Goal: Transaction & Acquisition: Purchase product/service

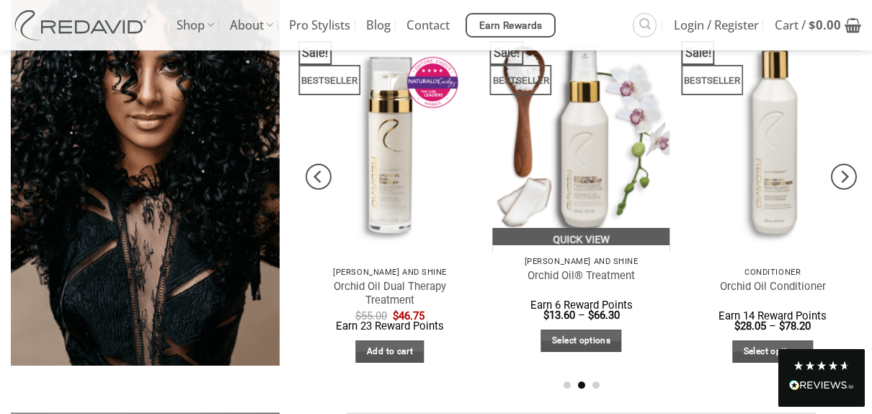
scroll to position [754, 0]
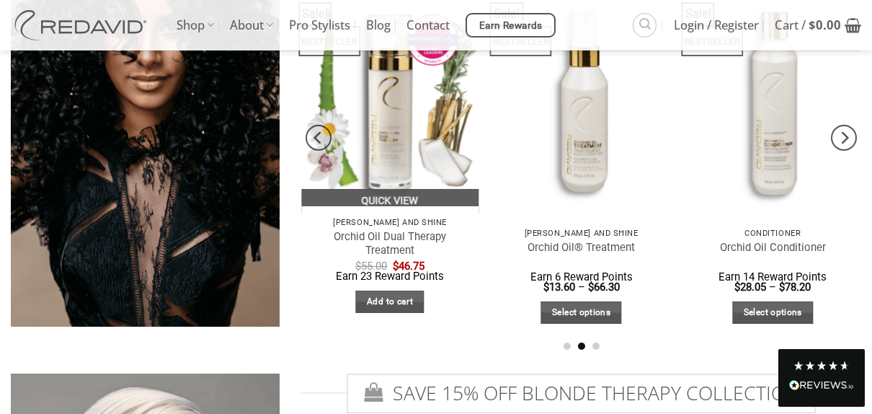
click at [386, 159] on img "Orchid Oil Dual Therapy Treatment" at bounding box center [389, 95] width 177 height 236
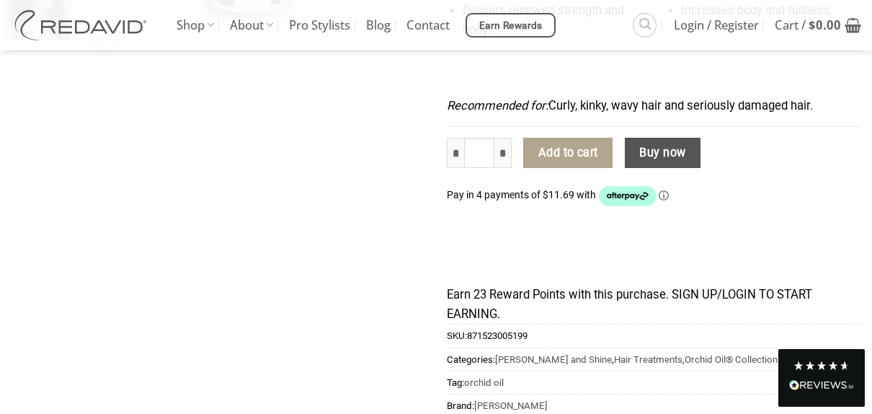
scroll to position [577, 0]
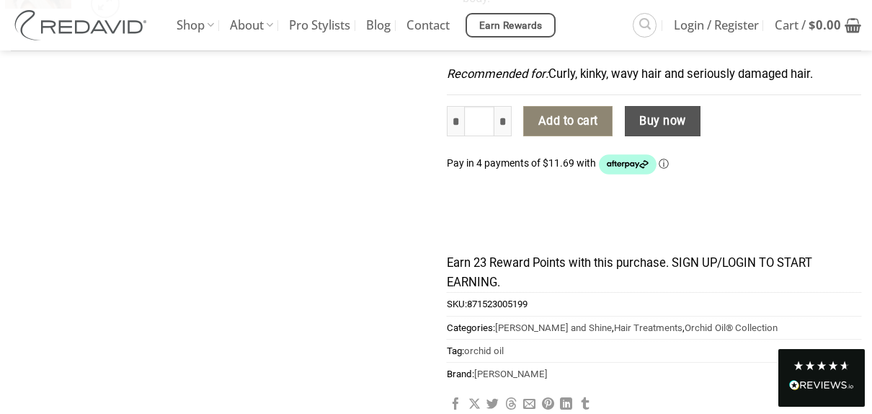
click at [554, 106] on button "Add to cart" at bounding box center [567, 121] width 89 height 30
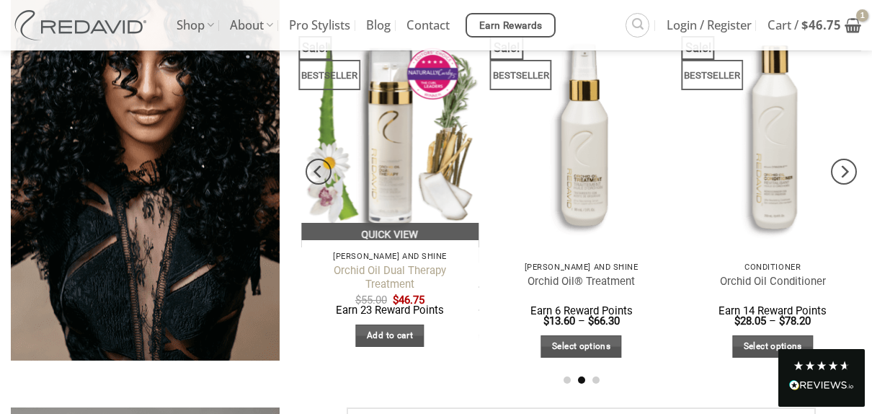
scroll to position [721, 0]
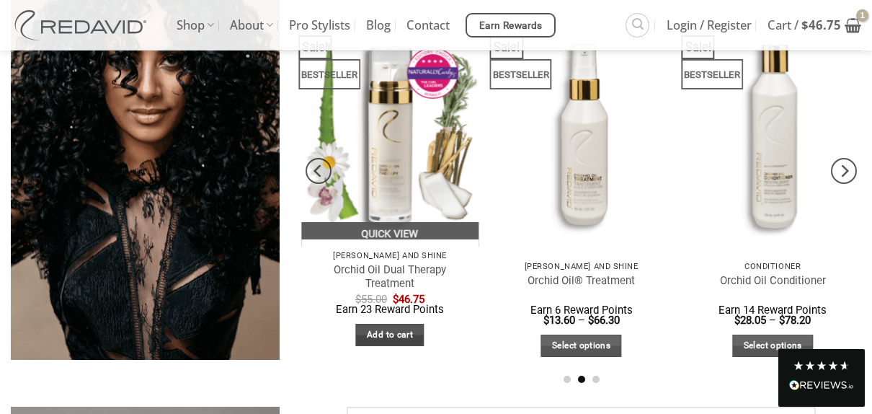
click at [397, 334] on link "Add to cart" at bounding box center [390, 335] width 68 height 22
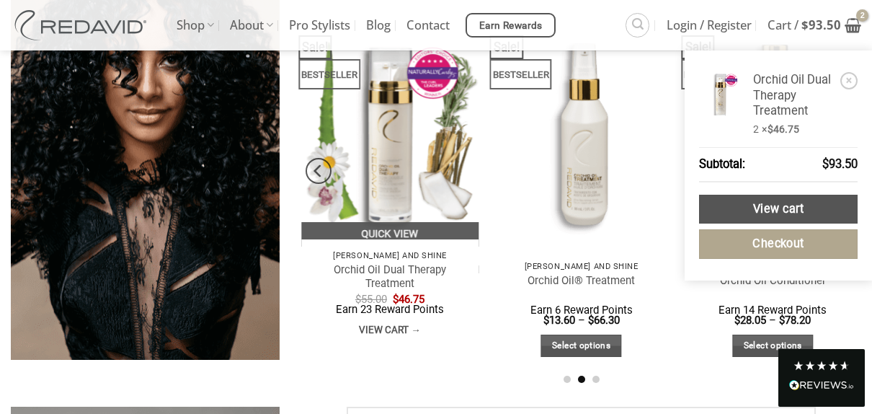
scroll to position [731, 0]
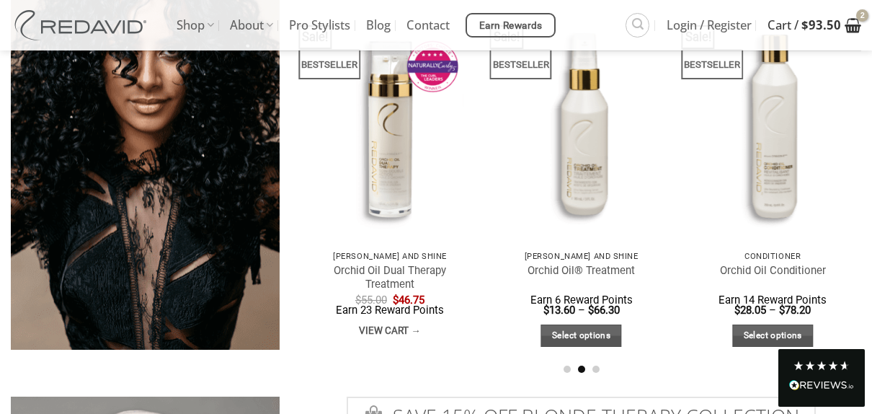
click at [851, 17] on icon "View cart" at bounding box center [853, 25] width 17 height 17
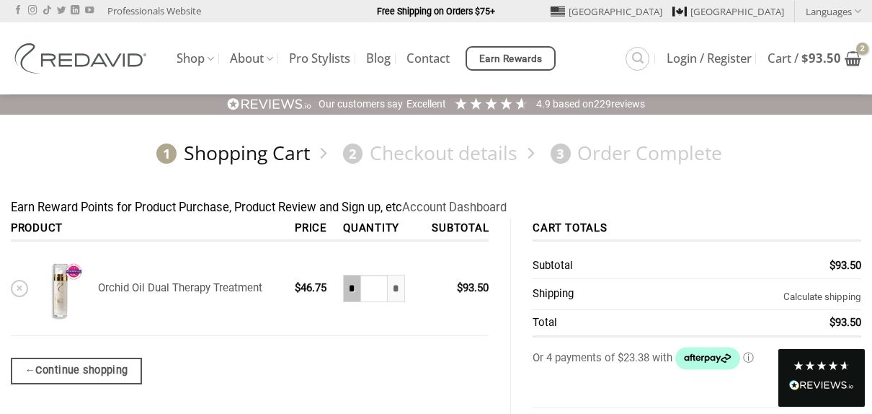
click at [350, 289] on input "*" at bounding box center [351, 288] width 17 height 27
type input "*"
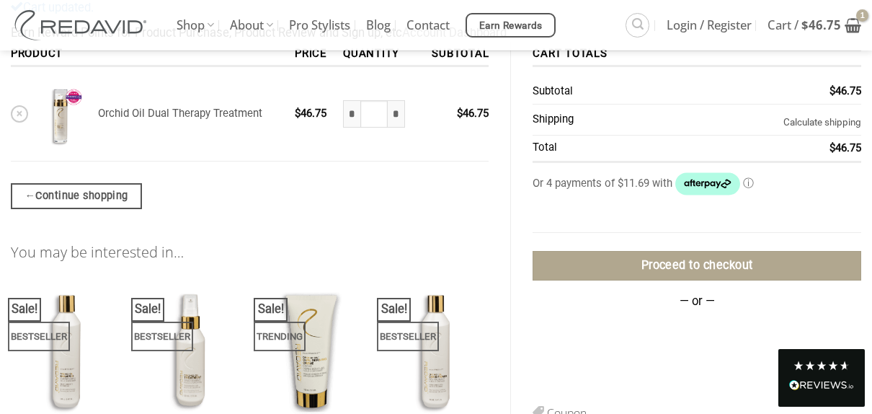
scroll to position [148, 0]
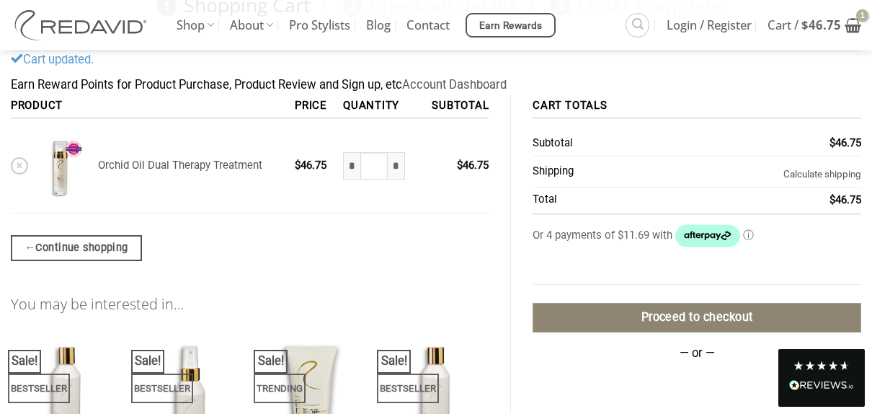
click at [631, 316] on link "Proceed to checkout" at bounding box center [697, 318] width 329 height 30
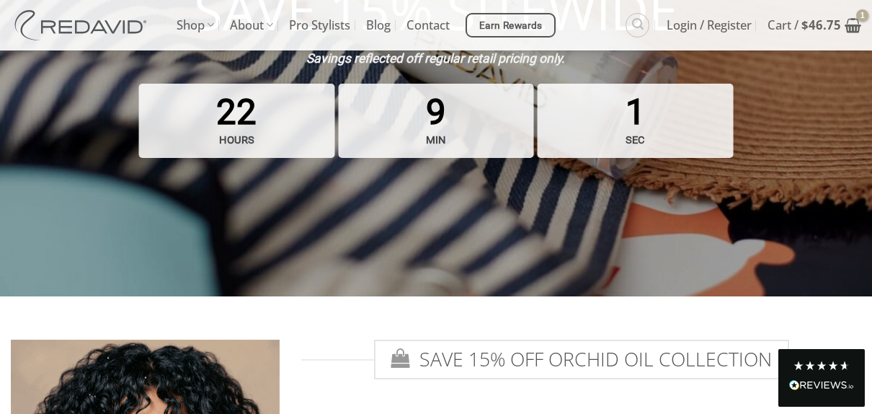
scroll to position [321, 0]
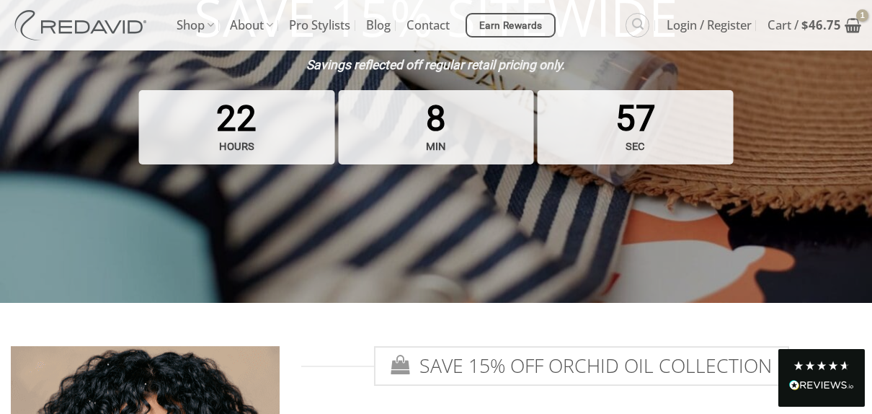
click at [523, 366] on span "SAVE 15% OFF ORCHID OIL COLLECTION" at bounding box center [581, 366] width 415 height 40
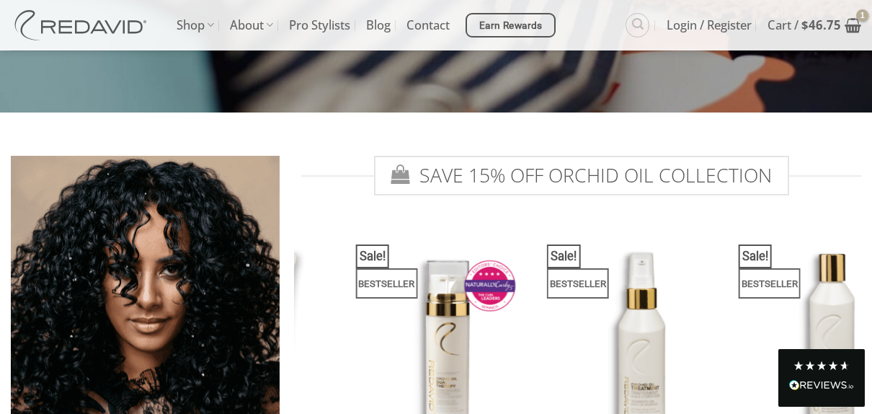
scroll to position [538, 0]
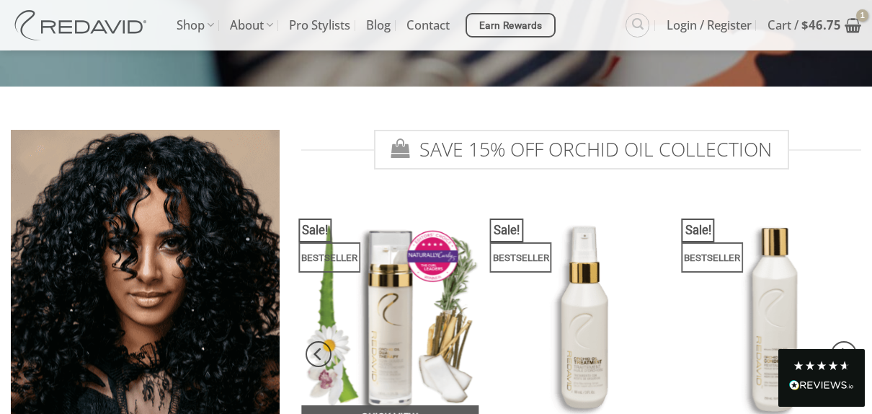
click at [396, 330] on img "Orchid Oil Dual Therapy Treatment" at bounding box center [389, 311] width 177 height 236
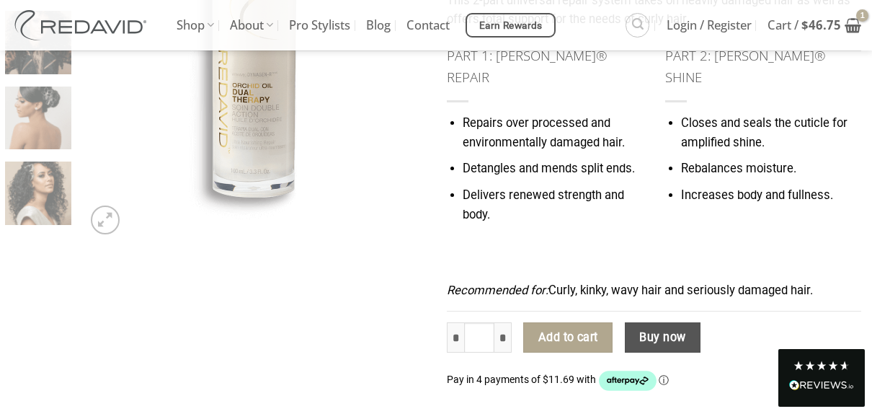
scroll to position [432, 0]
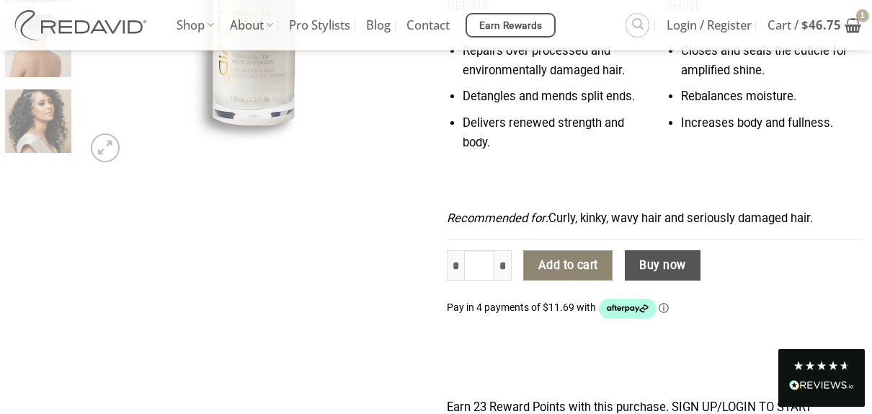
drag, startPoint x: 644, startPoint y: 241, endPoint x: 618, endPoint y: 249, distance: 26.4
click at [641, 250] on button "Buy now" at bounding box center [663, 265] width 76 height 30
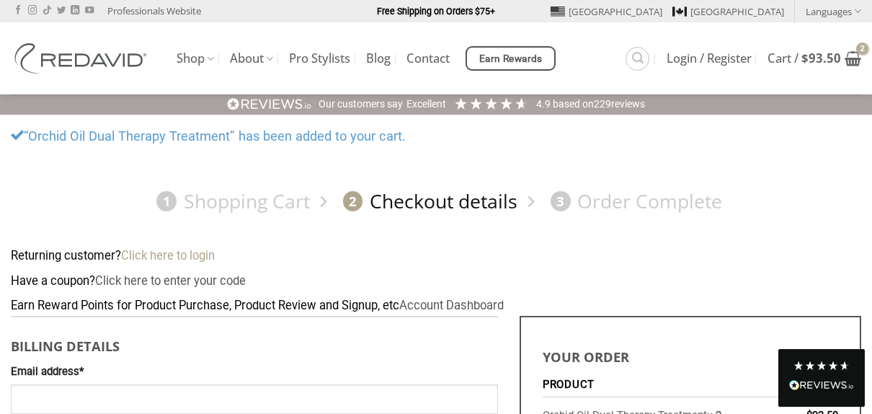
click at [185, 257] on link "Click here to login" at bounding box center [168, 256] width 94 height 14
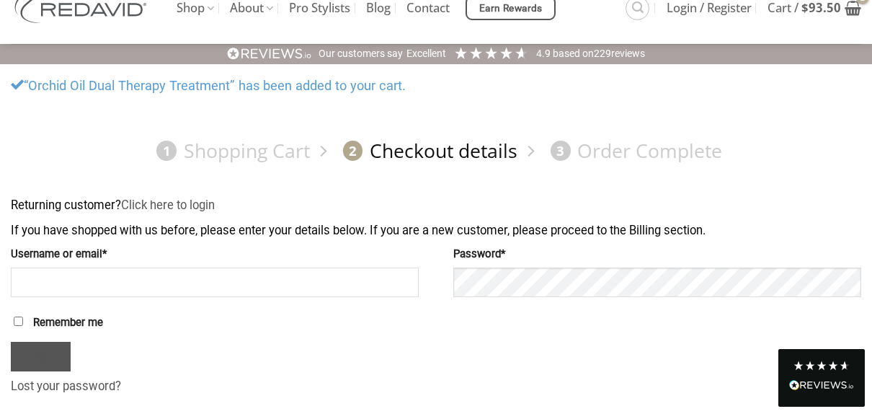
scroll to position [19, 0]
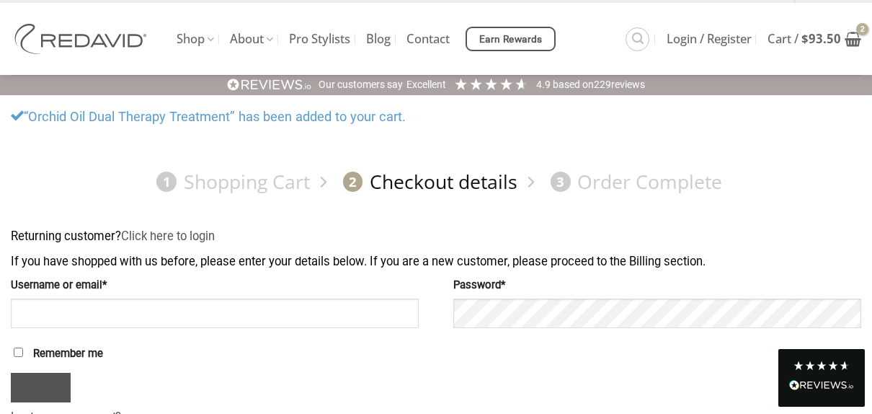
click at [384, 185] on link "2 Checkout details" at bounding box center [427, 181] width 182 height 25
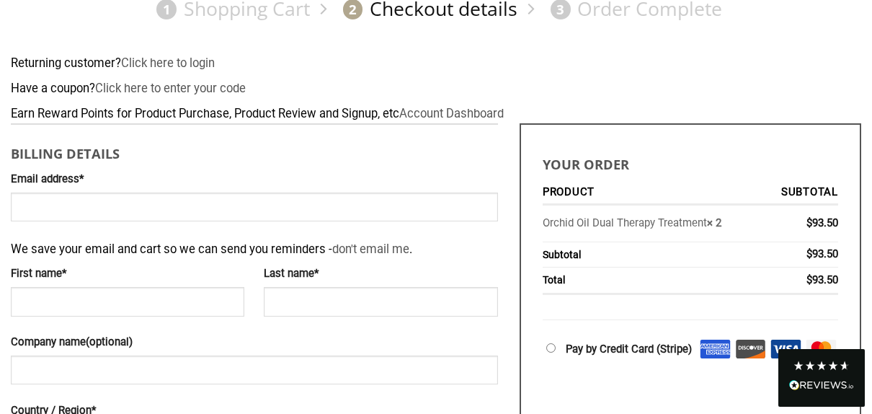
click at [731, 216] on td "Orchid Oil Dual Therapy Treatment × 2" at bounding box center [653, 223] width 221 height 36
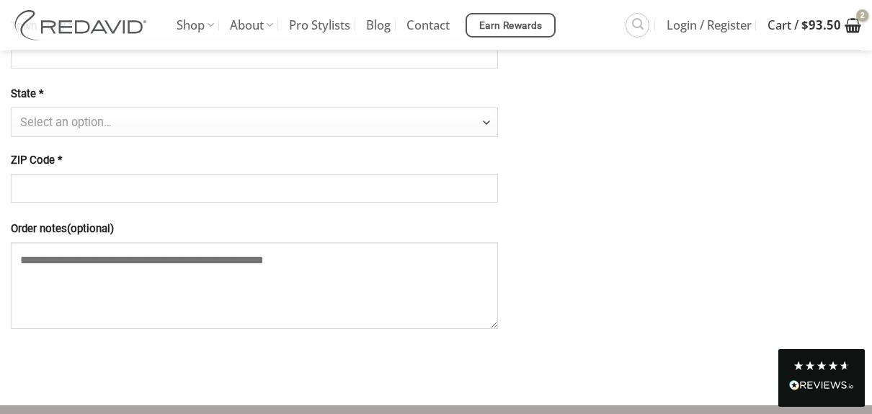
scroll to position [1225, 0]
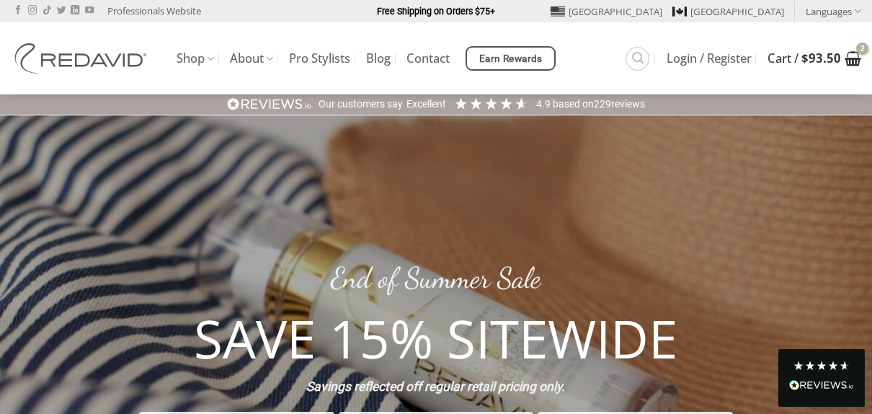
click at [789, 58] on span "Cart / $ 93.50" at bounding box center [805, 59] width 74 height 12
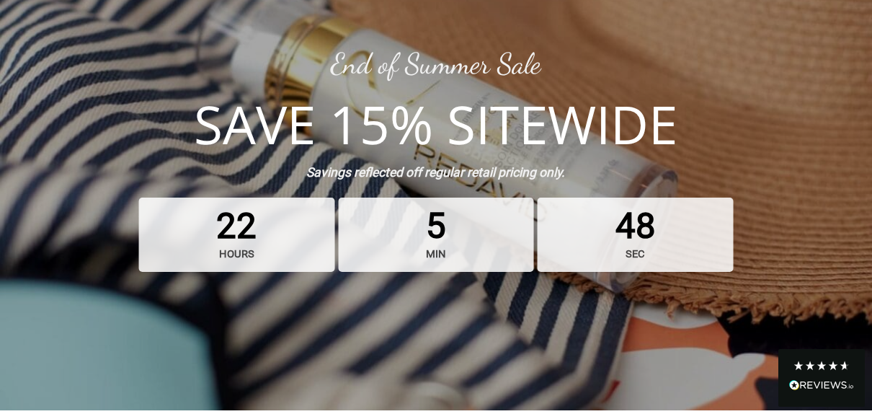
scroll to position [216, 0]
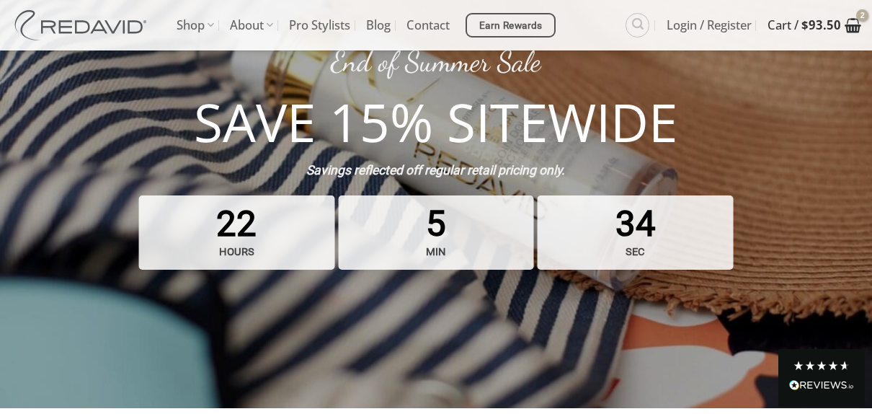
click at [780, 25] on span "Cart / $ 93.50" at bounding box center [805, 25] width 74 height 36
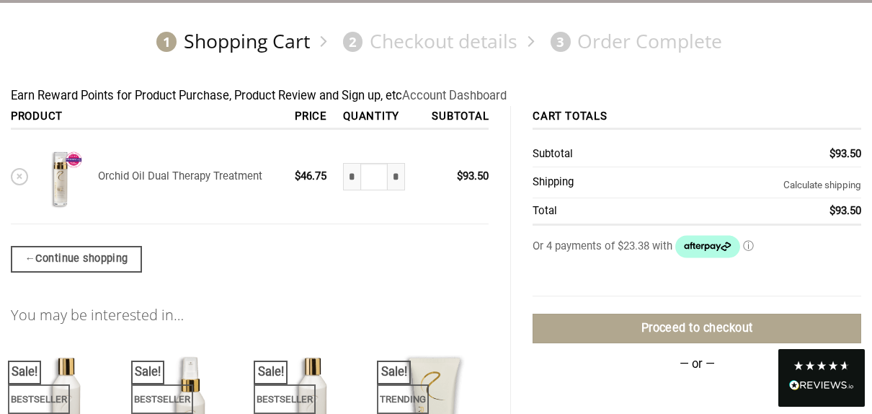
scroll to position [144, 0]
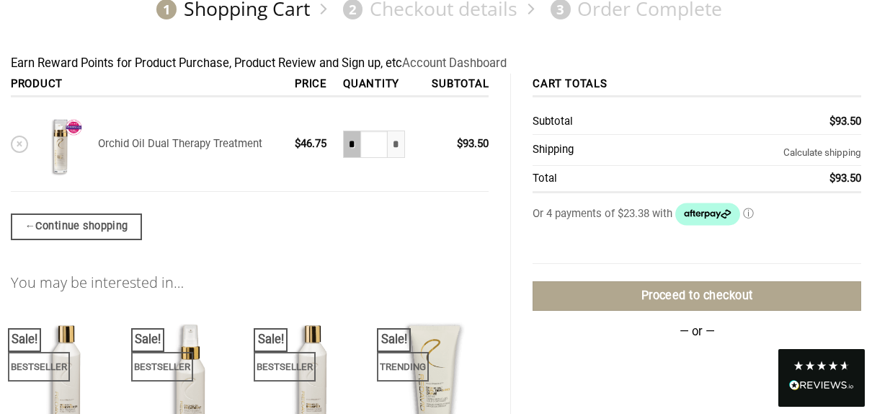
click at [347, 144] on input "*" at bounding box center [351, 143] width 17 height 27
type input "*"
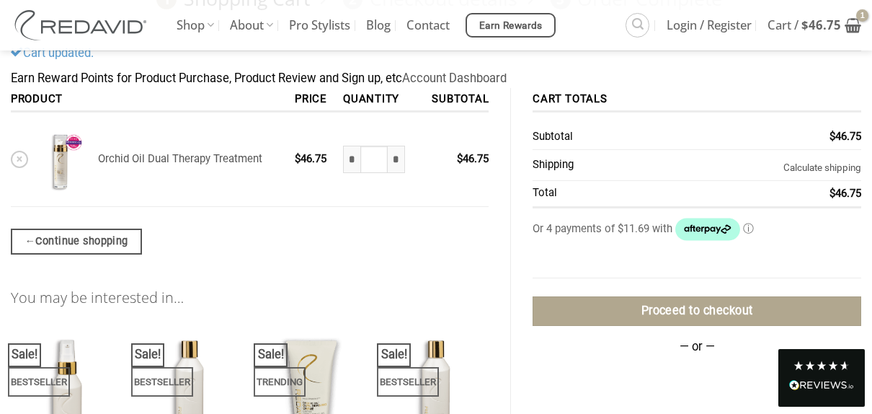
scroll to position [148, 0]
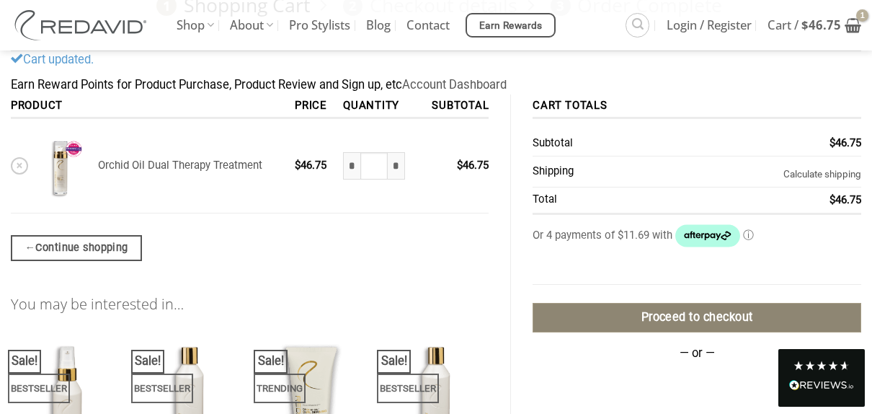
click at [691, 315] on link "Proceed to checkout" at bounding box center [697, 318] width 329 height 30
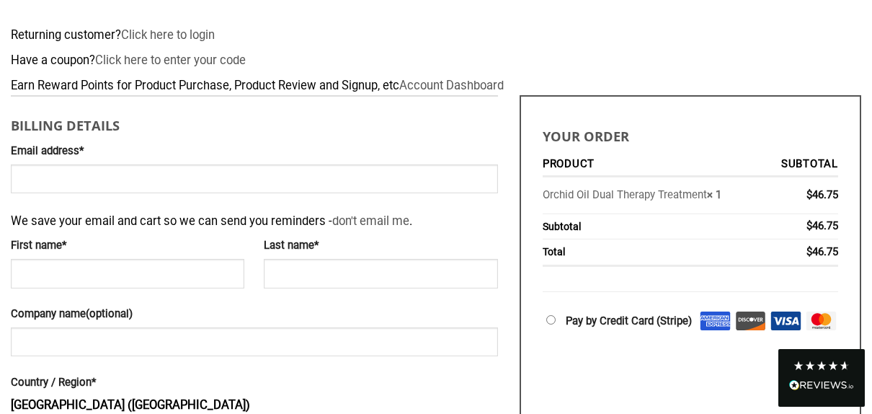
scroll to position [216, 0]
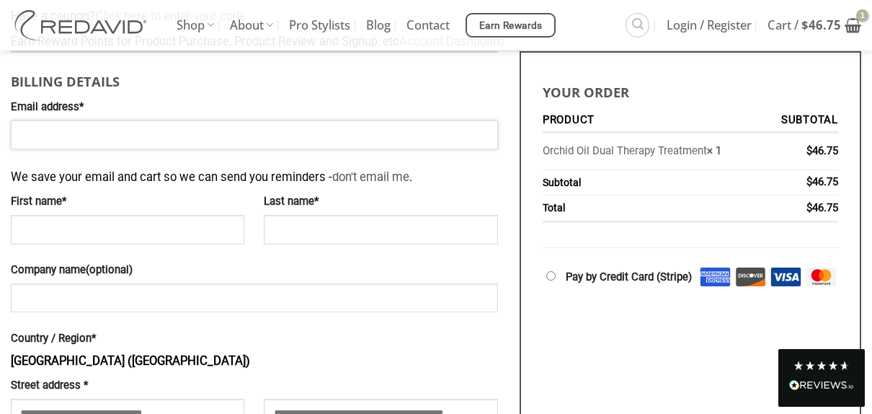
click at [54, 137] on input "Email address *" at bounding box center [254, 134] width 487 height 29
type input "**********"
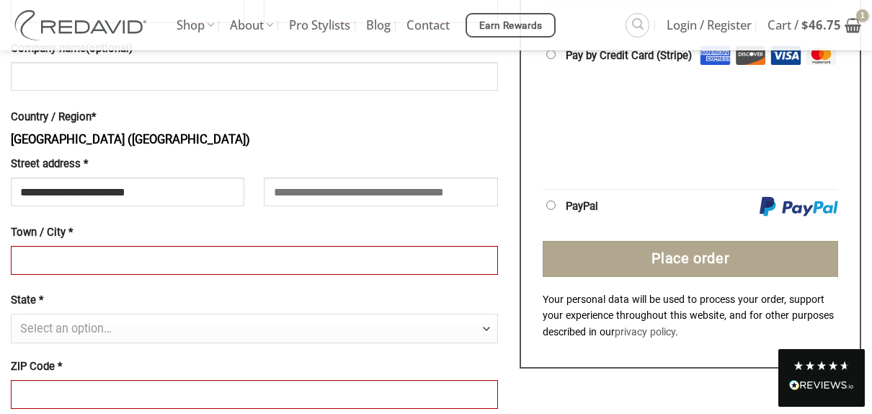
scroll to position [417, 0]
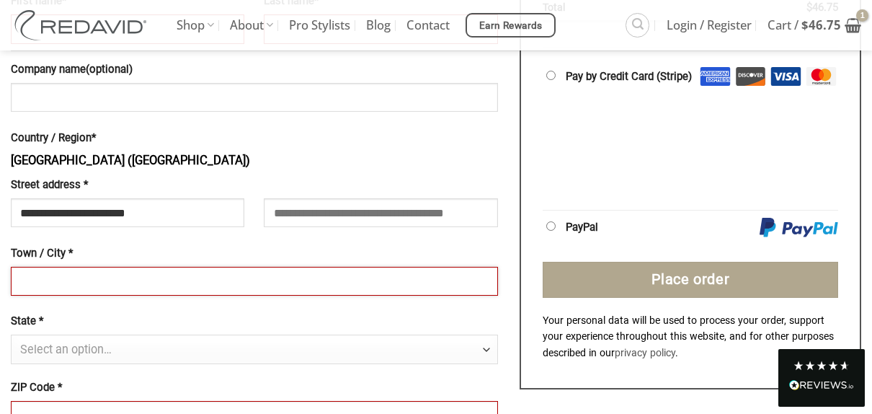
click at [49, 278] on input "Town / City *" at bounding box center [254, 281] width 487 height 29
type input "******"
type input "*********"
type input "*******"
type input "***"
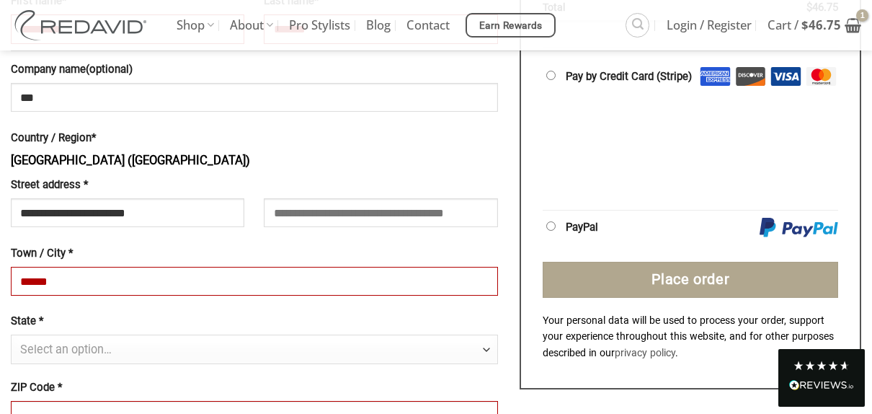
select select "**"
type input "*****"
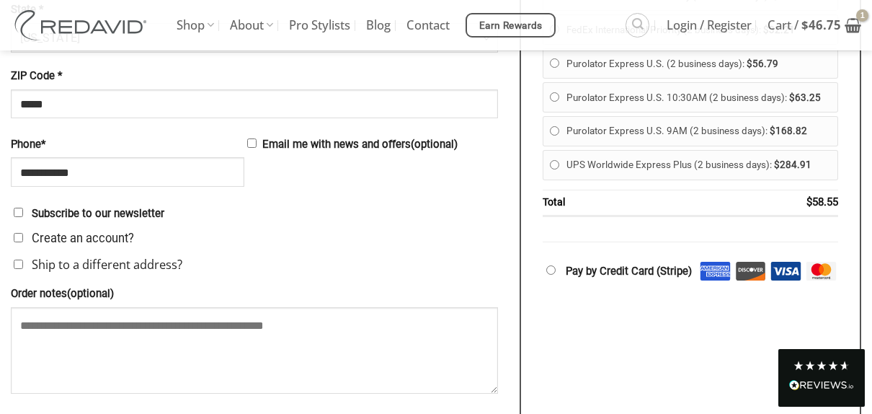
scroll to position [705, 0]
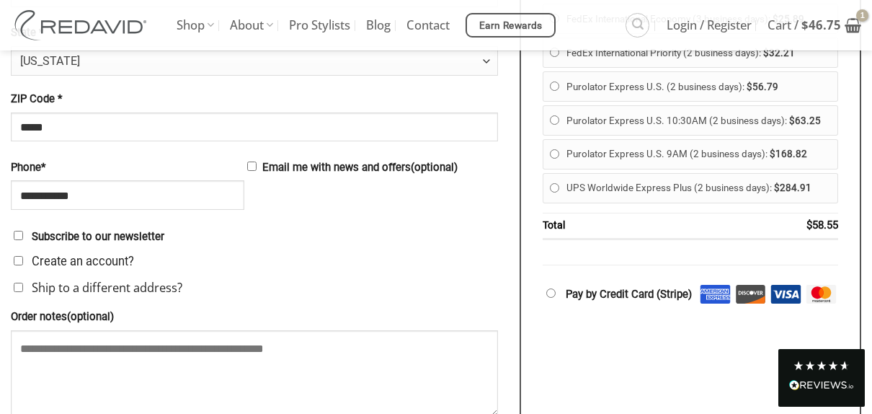
click at [593, 234] on th "Total" at bounding box center [653, 226] width 221 height 27
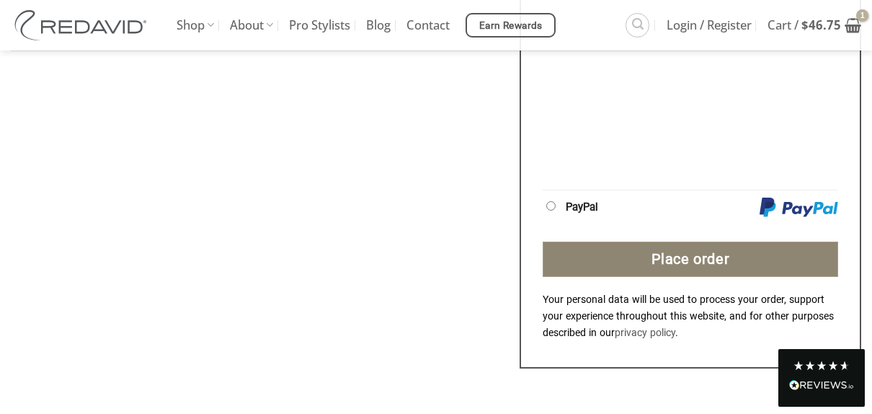
scroll to position [1209, 0]
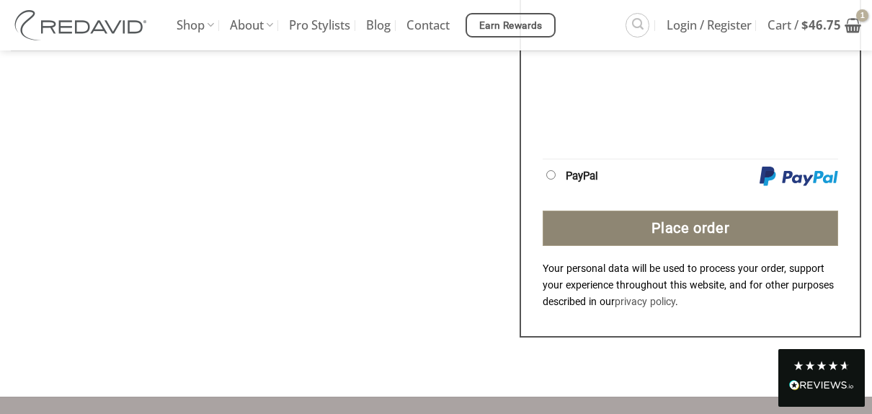
click at [699, 247] on button "Place order" at bounding box center [691, 228] width 296 height 36
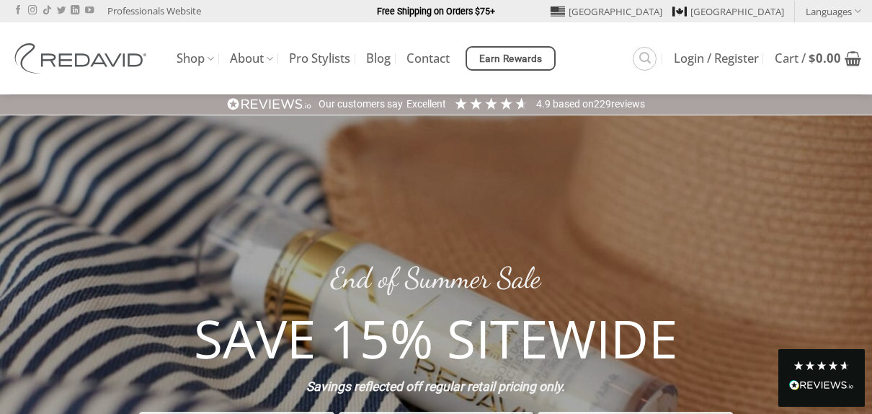
click at [342, 217] on div at bounding box center [436, 369] width 872 height 509
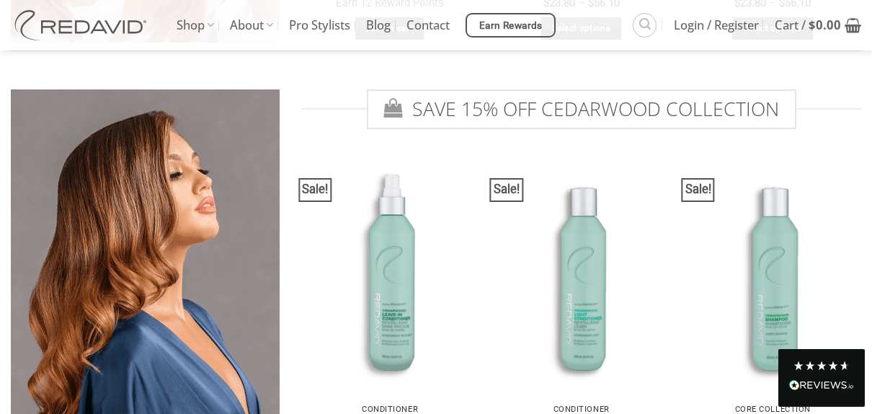
scroll to position [1979, 0]
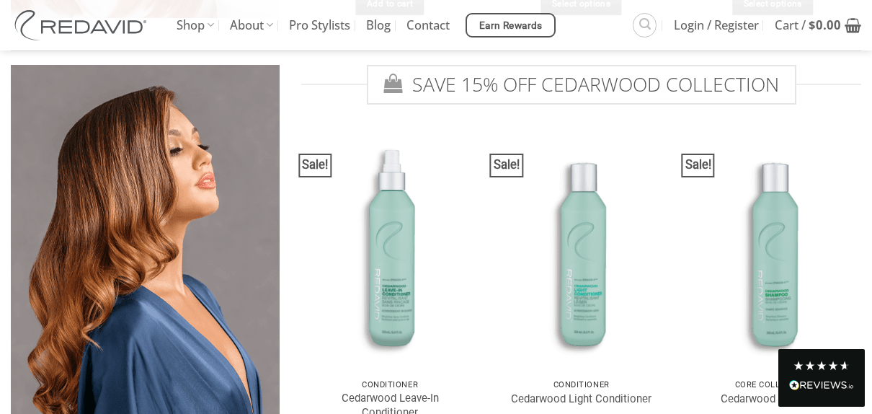
click at [827, 378] on div "Read All Reviews" at bounding box center [821, 386] width 65 height 19
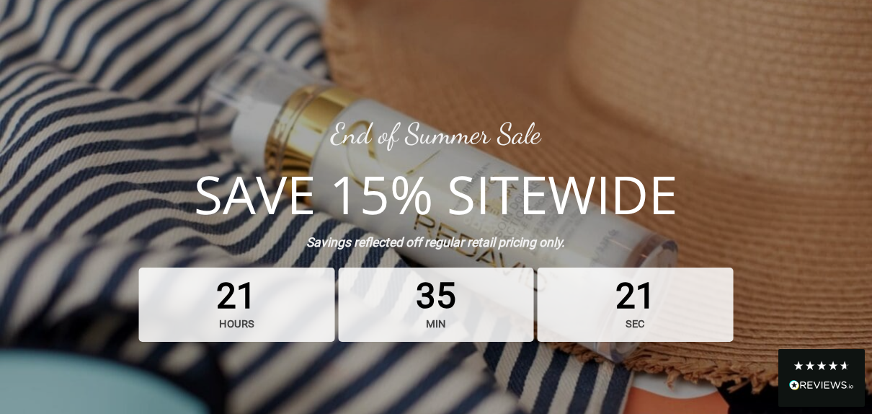
click at [429, 182] on strong "SAVE 15% SITEWIDE" at bounding box center [436, 193] width 484 height 71
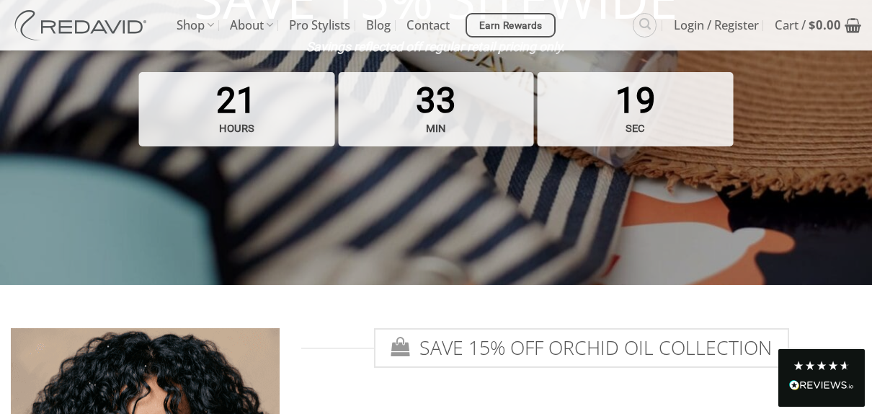
scroll to position [288, 0]
